Goal: Task Accomplishment & Management: Complete application form

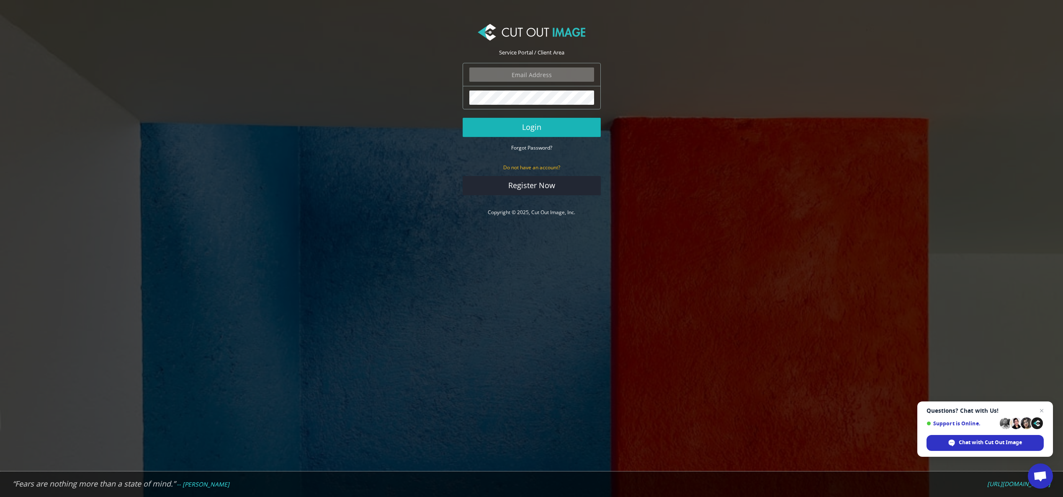
type input "amanda@luteca.com"
click at [551, 126] on button "Login" at bounding box center [532, 127] width 138 height 19
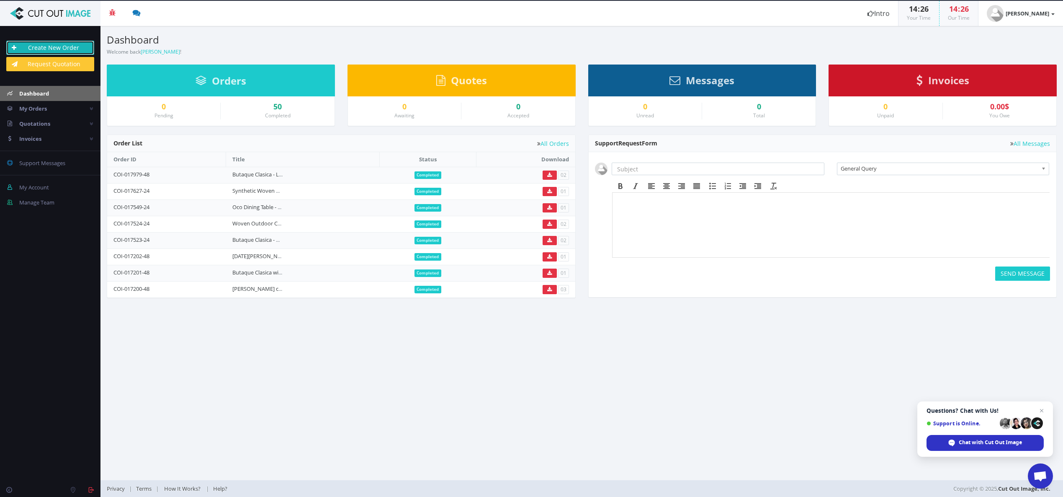
click at [55, 47] on link "Create New Order" at bounding box center [50, 48] width 88 height 14
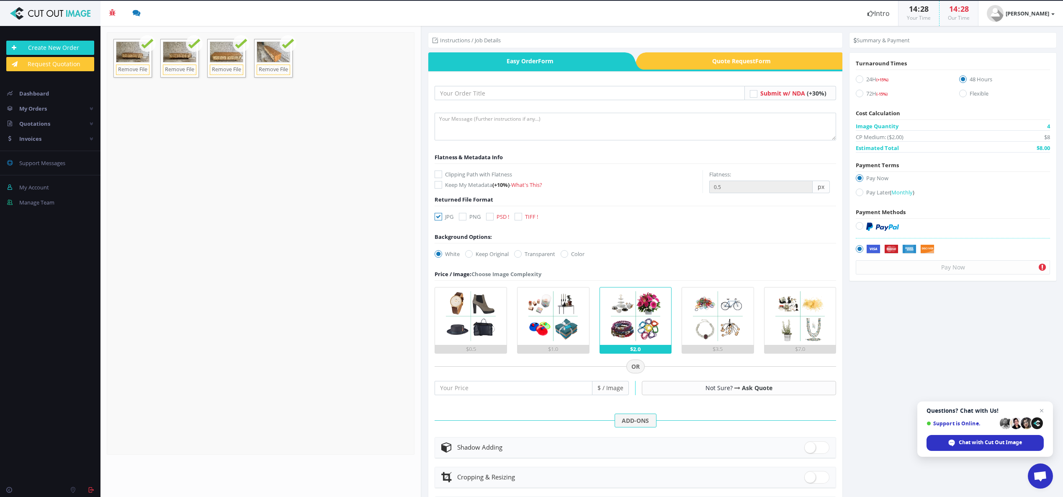
click at [552, 347] on div "$1.0" at bounding box center [554, 349] width 72 height 8
click at [0, 0] on input "$1.0" at bounding box center [0, 0] width 0 height 0
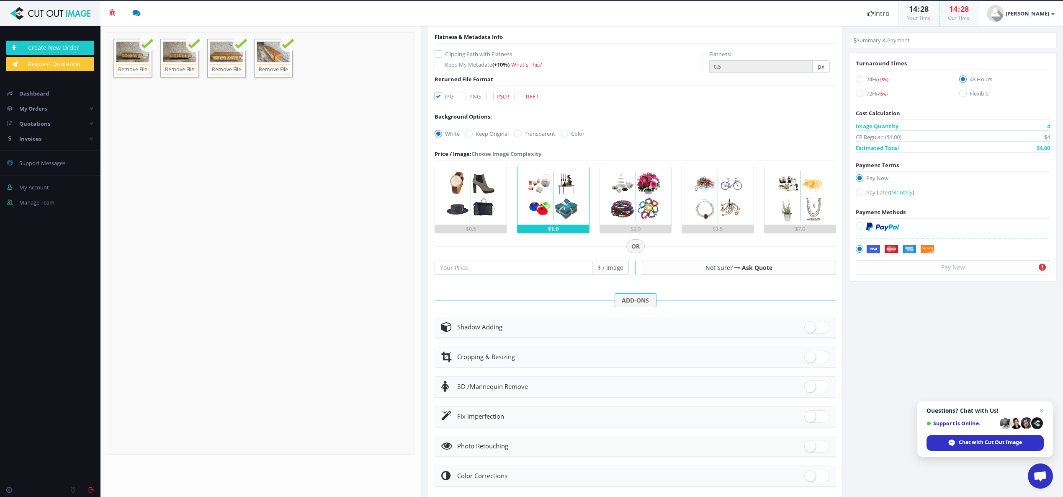
scroll to position [119, 0]
click at [820, 329] on span at bounding box center [817, 328] width 25 height 13
click at [810, 329] on input "checkbox" at bounding box center [807, 326] width 5 height 5
checkbox input "true"
radio input "true"
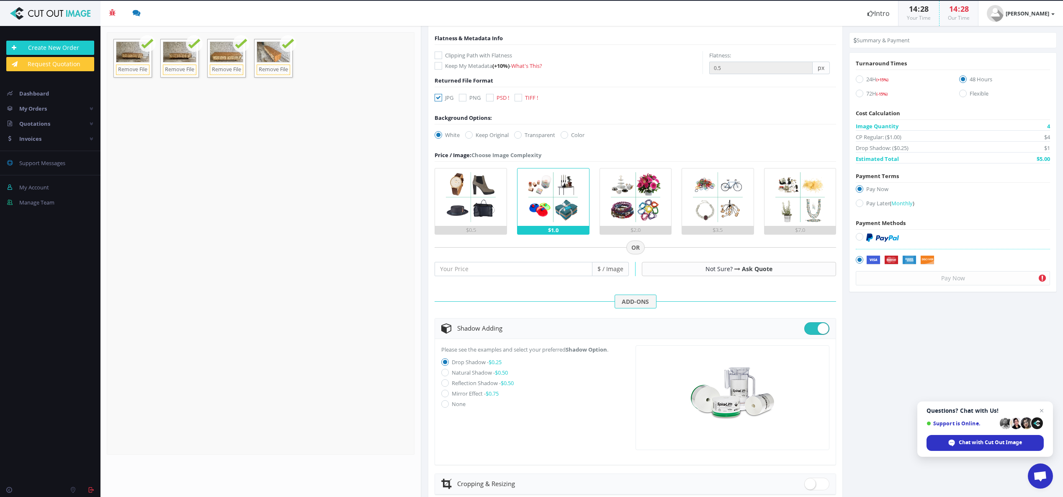
click at [444, 371] on icon at bounding box center [445, 373] width 8 height 8
click at [444, 371] on input "Natural Shadow - $0.50" at bounding box center [446, 372] width 5 height 5
radio input "true"
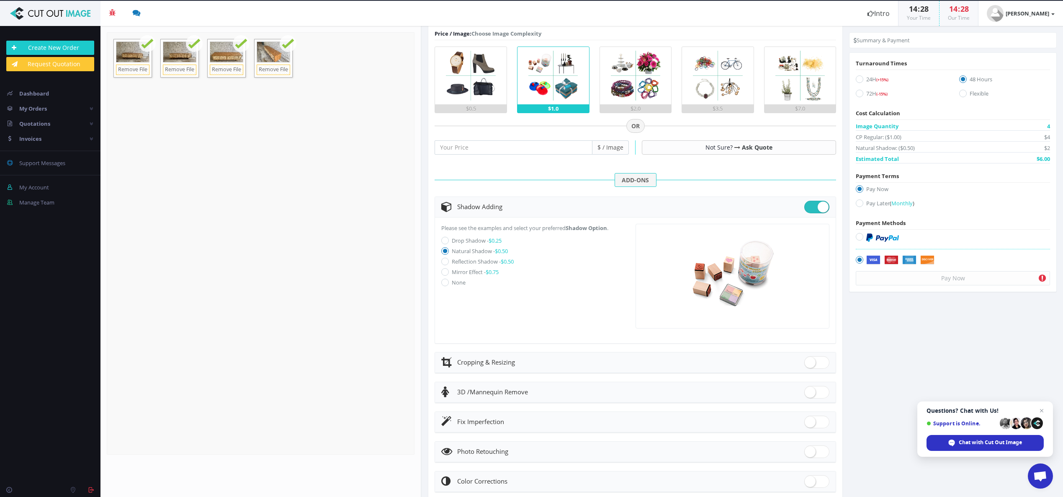
scroll to position [266, 0]
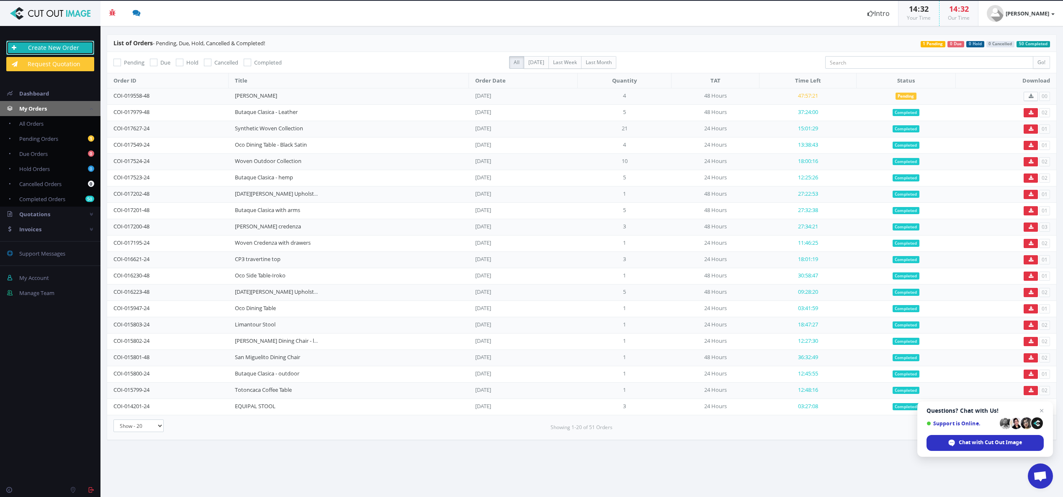
click at [40, 43] on link "Create New Order" at bounding box center [50, 48] width 88 height 14
